Goal: Navigation & Orientation: Find specific page/section

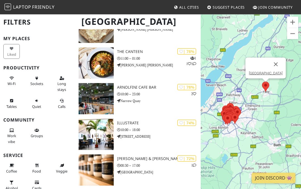
scroll to position [384, 0]
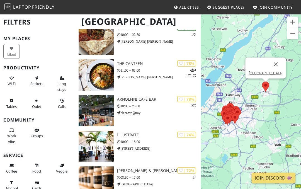
click at [262, 74] on link "[GEOGRAPHIC_DATA]" at bounding box center [266, 73] width 34 height 4
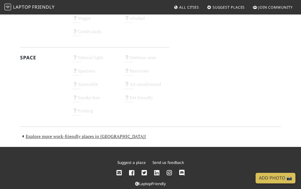
scroll to position [303, 0]
click at [33, 134] on link "Explore more work-friendly places in [GEOGRAPHIC_DATA]!" at bounding box center [83, 137] width 126 height 6
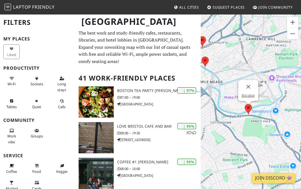
click at [247, 96] on link "Bocabar" at bounding box center [248, 95] width 13 height 4
